Goal: Transaction & Acquisition: Purchase product/service

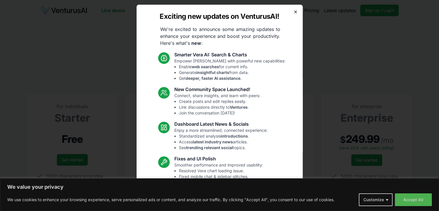
click at [294, 12] on icon "button" at bounding box center [295, 12] width 2 height 2
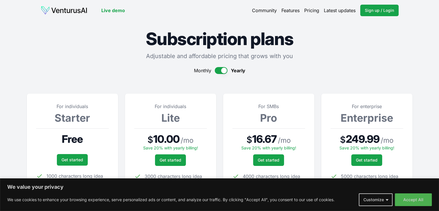
click at [307, 12] on link "Pricing" at bounding box center [311, 10] width 15 height 7
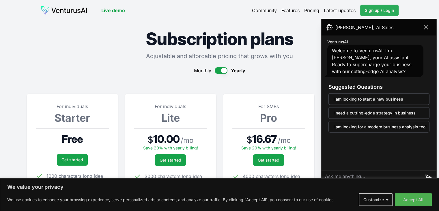
click at [381, 9] on span "Sign up / Login" at bounding box center [379, 11] width 29 height 6
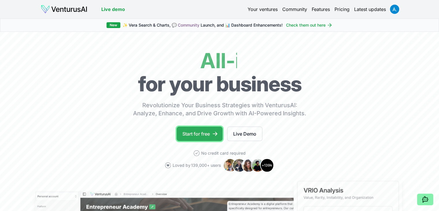
click at [205, 134] on link "Start for free" at bounding box center [200, 133] width 46 height 14
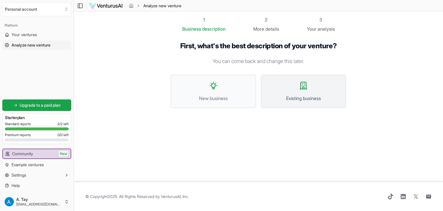
click at [298, 85] on button "Existing business" at bounding box center [303, 90] width 85 height 33
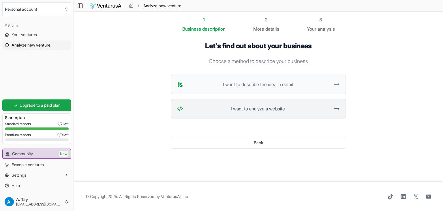
click at [255, 111] on span "I want to analyze a website" at bounding box center [258, 108] width 145 height 7
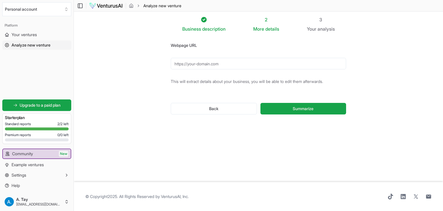
click at [205, 66] on input "Webpage URL" at bounding box center [258, 64] width 175 height 12
paste input "https://flyingpigsmarketing.com/"
type input "https://flyingpigsmarketing.com/"
click at [295, 109] on span "Summarize" at bounding box center [303, 109] width 21 height 6
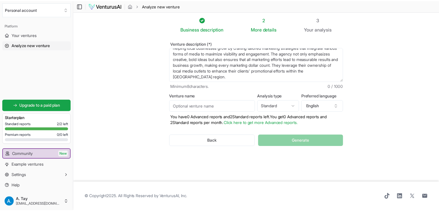
scroll to position [35, 0]
click at [226, 106] on input "Venture name" at bounding box center [214, 106] width 87 height 12
type input "Flying Pigs Marketing"
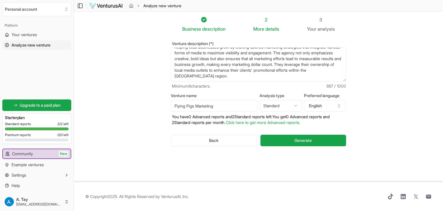
click at [354, 115] on div "Venture description (*) Flying Pigs Marketing is a full-service marketing agenc…" at bounding box center [259, 98] width 194 height 132
click at [320, 139] on button "Generate" at bounding box center [304, 140] width 86 height 12
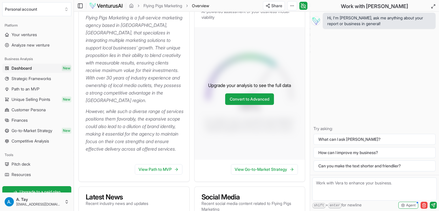
scroll to position [96, 0]
click at [156, 174] on link "View Path to MVP" at bounding box center [159, 169] width 48 height 10
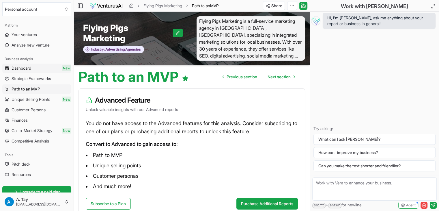
click at [27, 67] on span "Dashboard" at bounding box center [22, 68] width 20 height 6
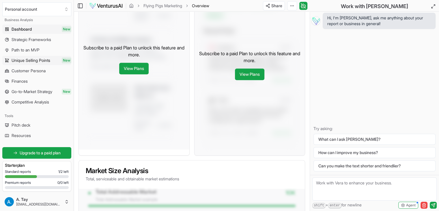
scroll to position [40, 0]
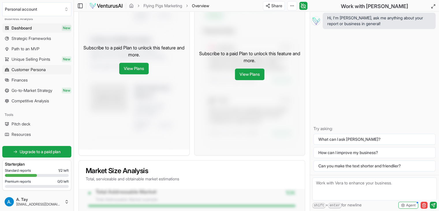
click at [31, 72] on span "Customer Persona" at bounding box center [29, 70] width 34 height 6
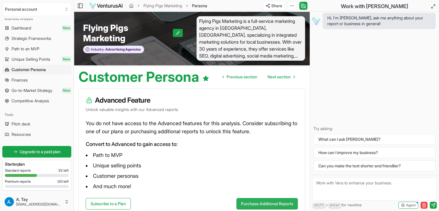
click at [260, 203] on button "Purchase Additional Reports" at bounding box center [266, 204] width 61 height 12
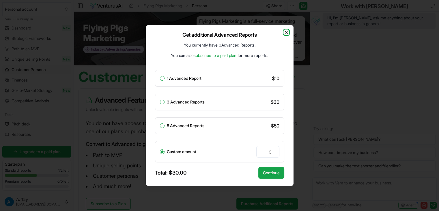
click at [285, 33] on icon "button" at bounding box center [286, 32] width 5 height 5
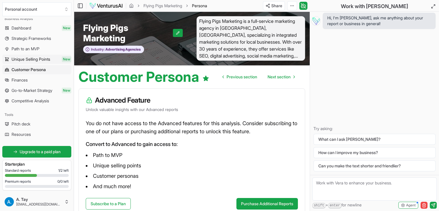
click at [23, 59] on span "Unique Selling Points" at bounding box center [31, 59] width 39 height 6
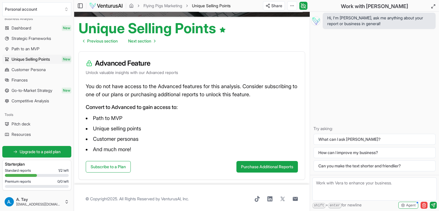
scroll to position [51, 0]
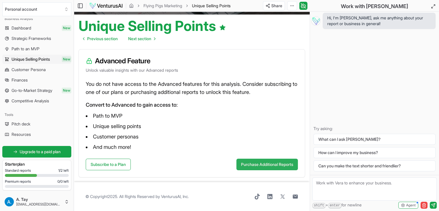
click at [257, 164] on button "Purchase Additional Reports" at bounding box center [266, 164] width 61 height 12
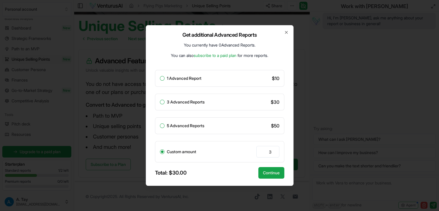
click at [161, 77] on button "1 Advanced Report" at bounding box center [162, 78] width 5 height 5
radio input "true"
click at [275, 173] on button "Continue" at bounding box center [271, 173] width 26 height 12
click at [267, 175] on button "Continue" at bounding box center [271, 173] width 26 height 12
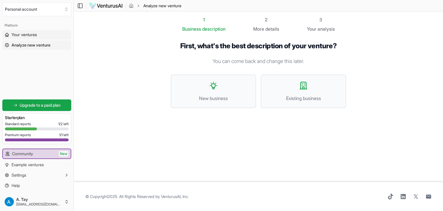
click at [20, 36] on span "Your ventures" at bounding box center [24, 35] width 25 height 6
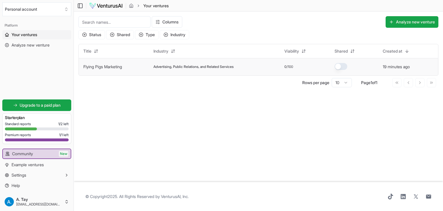
click at [141, 68] on td "Flying Pigs Marketing" at bounding box center [114, 66] width 70 height 17
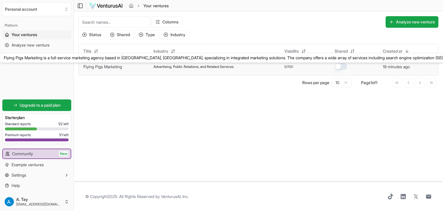
click at [117, 65] on link "Flying Pigs Marketing" at bounding box center [102, 66] width 39 height 5
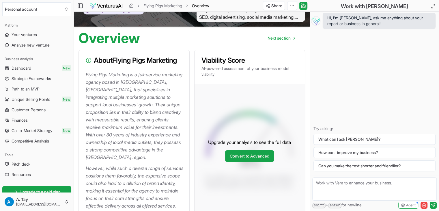
scroll to position [40, 0]
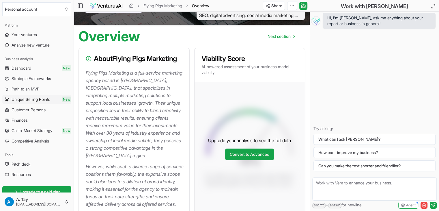
click at [36, 98] on span "Unique Selling Points" at bounding box center [31, 99] width 39 height 6
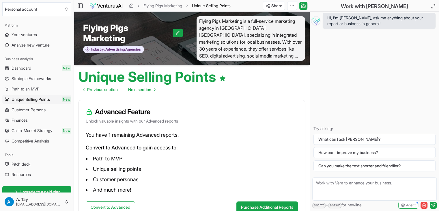
scroll to position [43, 0]
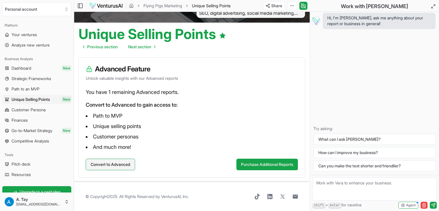
click at [99, 166] on button "Convert to Advanced" at bounding box center [110, 164] width 49 height 12
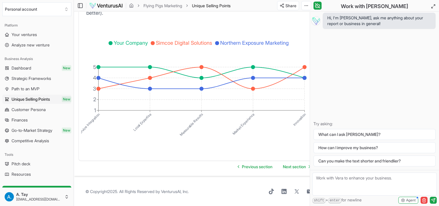
scroll to position [1124, 0]
click at [291, 173] on link "Next section" at bounding box center [296, 167] width 36 height 12
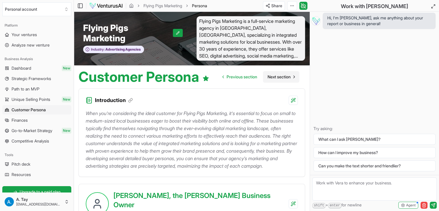
click at [281, 77] on span "Next section" at bounding box center [278, 77] width 23 height 6
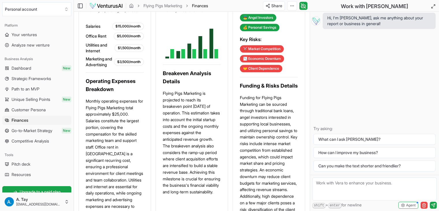
scroll to position [564, 0]
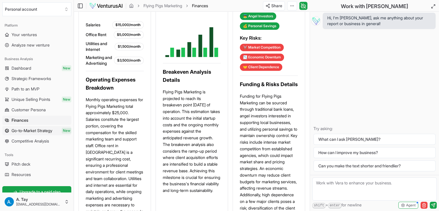
click at [28, 133] on span "Go-to-Market Strategy" at bounding box center [32, 131] width 41 height 6
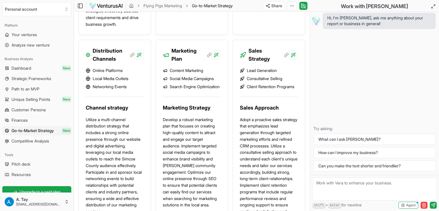
scroll to position [526, 0]
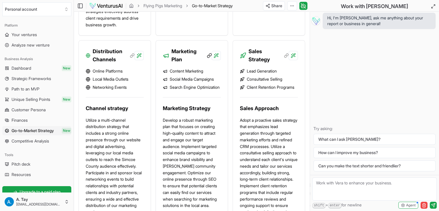
click at [209, 58] on icon at bounding box center [209, 55] width 5 height 5
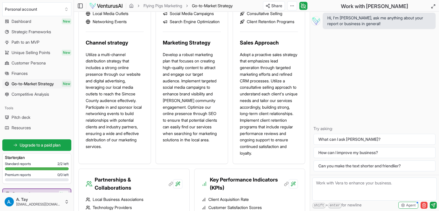
scroll to position [48, 0]
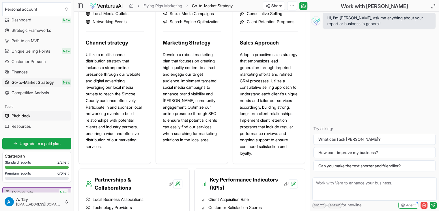
click at [27, 119] on link "Pitch deck" at bounding box center [36, 115] width 69 height 9
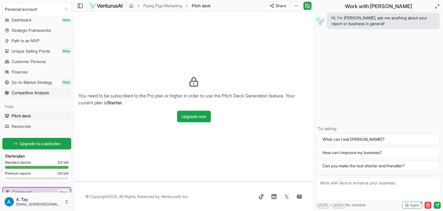
click at [30, 96] on link "Competitive Analysis" at bounding box center [36, 92] width 69 height 9
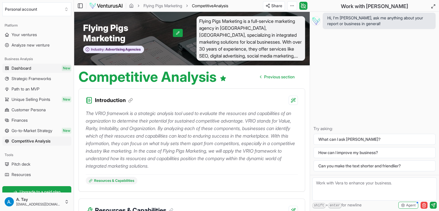
click at [31, 69] on span "Dashboard" at bounding box center [22, 68] width 20 height 6
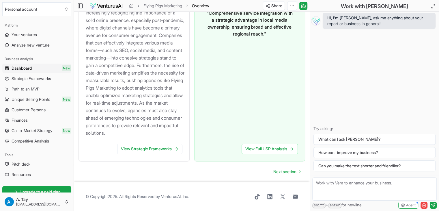
scroll to position [694, 0]
click at [265, 151] on link "View Full USP Analysis" at bounding box center [270, 148] width 56 height 10
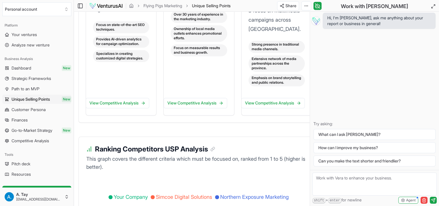
scroll to position [968, 1]
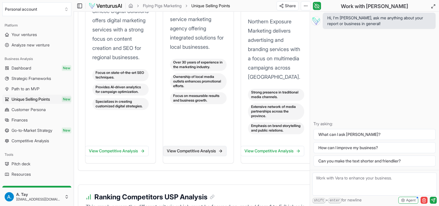
click at [192, 156] on link "View Competitive Analysis" at bounding box center [194, 151] width 63 height 10
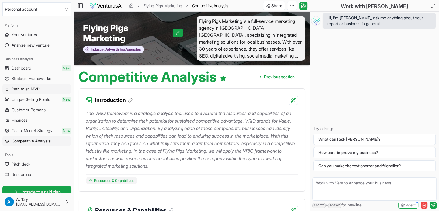
click at [31, 87] on span "Path to an MVP" at bounding box center [26, 89] width 28 height 6
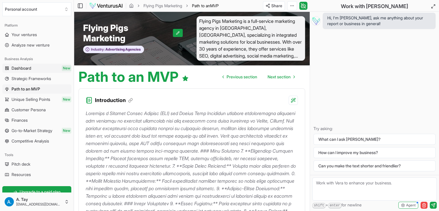
click at [25, 69] on span "Dashboard" at bounding box center [22, 68] width 20 height 6
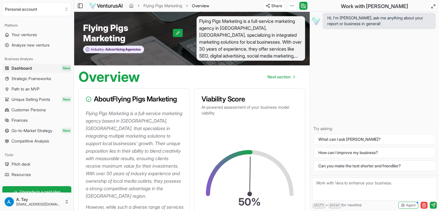
click at [180, 120] on p "Flying Pigs Marketing is a full-service marketing agency based in Barrie, Ontar…" at bounding box center [135, 154] width 99 height 90
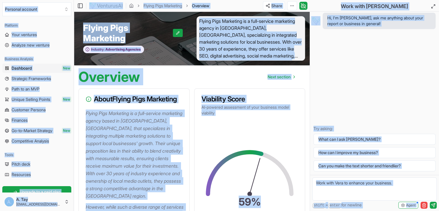
copy body "Personal account Platform Your ventures Analyze new venture Business Analysis D…"
click at [130, 127] on p "Flying Pigs Marketing is a full-service marketing agency based in Barrie, Ontar…" at bounding box center [135, 154] width 99 height 90
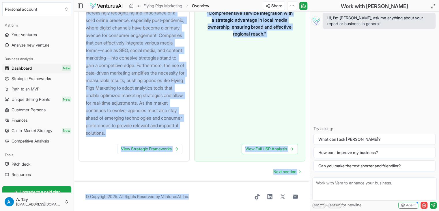
scroll to position [694, 0]
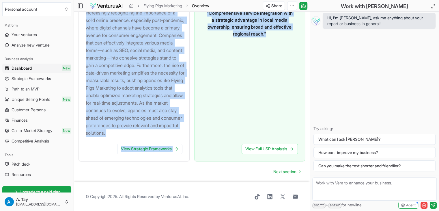
drag, startPoint x: 82, startPoint y: 77, endPoint x: 284, endPoint y: 56, distance: 202.8
copy main "Overview Next section About Flying Pigs Marketing Flying Pigs Marketing is a fu…"
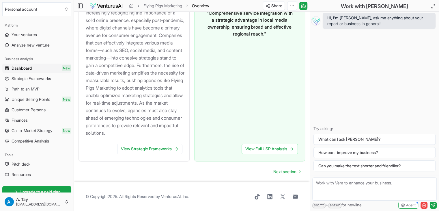
click at [21, 73] on ul "Dashboard New Strategic Frameworks Path to an MVP Unique Selling Points New Cus…" at bounding box center [36, 104] width 69 height 82
click at [23, 80] on span "Strategic Frameworks" at bounding box center [32, 79] width 40 height 6
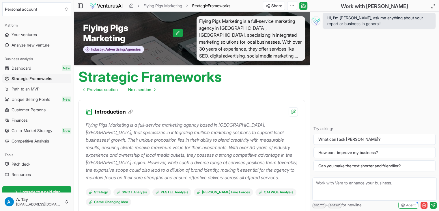
click at [108, 71] on h1 "Strategic Frameworks" at bounding box center [149, 77] width 143 height 14
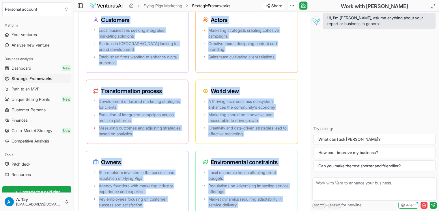
scroll to position [1453, 0]
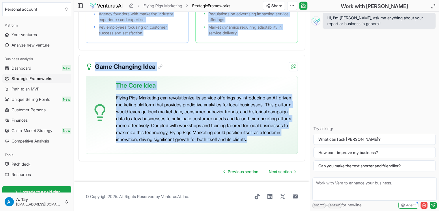
drag, startPoint x: 82, startPoint y: 73, endPoint x: 269, endPoint y: 140, distance: 198.4
copy main "Strategic Frameworks Previous section Next section Introduction Flying Pigs Mar…"
click at [27, 88] on span "Path to an MVP" at bounding box center [26, 89] width 28 height 6
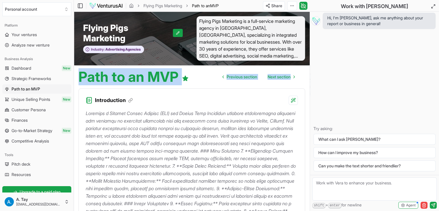
click at [78, 76] on div "Path to an MVP Previous section Next section" at bounding box center [192, 74] width 236 height 18
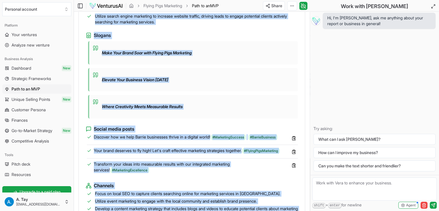
scroll to position [940, 0]
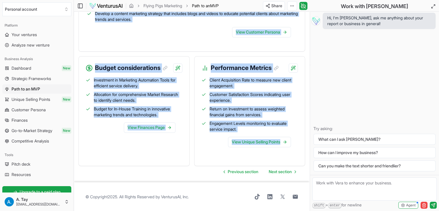
drag, startPoint x: 80, startPoint y: 76, endPoint x: 290, endPoint y: 148, distance: 222.1
copy main "Path to an MVP Previous section Next section Introduction Creating a Minimum Vi…"
click at [31, 93] on link "Path to an MVP" at bounding box center [36, 88] width 69 height 9
click at [30, 95] on link "Unique Selling Points New" at bounding box center [36, 99] width 69 height 9
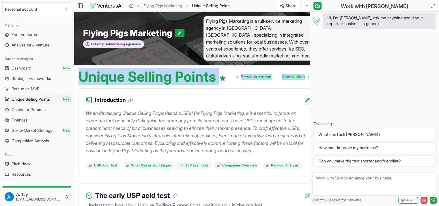
click at [82, 78] on h1 "Unique Selling Points" at bounding box center [151, 77] width 147 height 14
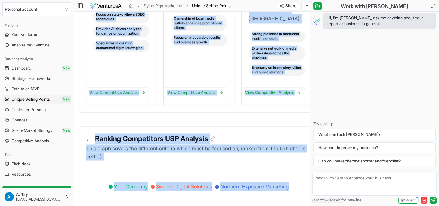
scroll to position [1132, 0]
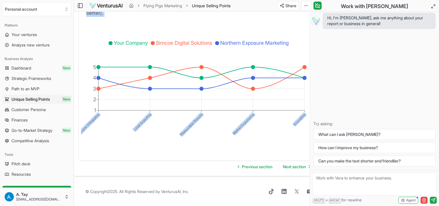
drag, startPoint x: 82, startPoint y: 78, endPoint x: 292, endPoint y: 131, distance: 216.4
click at [40, 111] on span "Customer Persona" at bounding box center [29, 110] width 34 height 6
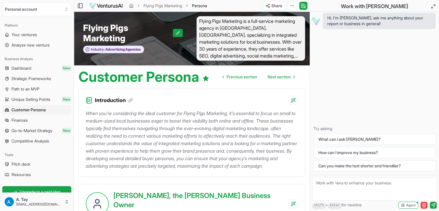
click at [159, 121] on p "When you're considering the ideal customer for Flying Pigs Marketing, it's esse…" at bounding box center [192, 139] width 212 height 60
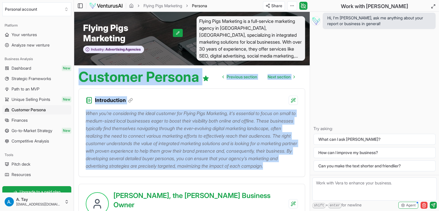
drag, startPoint x: 208, startPoint y: 176, endPoint x: 78, endPoint y: 74, distance: 165.9
copy main "Customer Persona Previous section Next section Introduction When you're conside…"
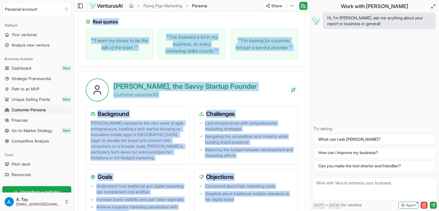
scroll to position [680, 0]
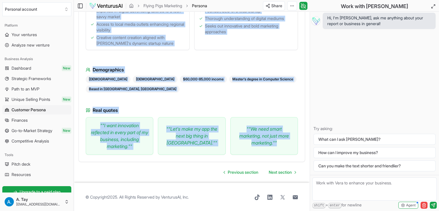
drag, startPoint x: 111, startPoint y: 38, endPoint x: 282, endPoint y: 147, distance: 203.1
copy div "Gary, the Gallant Business Owner Customer persona # 1 Background Gary is a pass…"
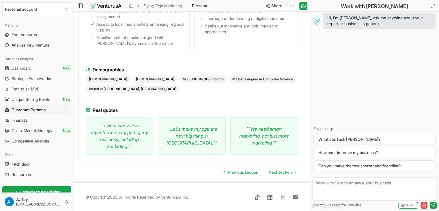
click at [182, 167] on div "Previous section Next section" at bounding box center [191, 172] width 227 height 12
click at [366, 73] on div "Hi, I'm Vera, ask me anything about your report or business in general! Try ask…" at bounding box center [374, 93] width 129 height 163
